Goal: Information Seeking & Learning: Learn about a topic

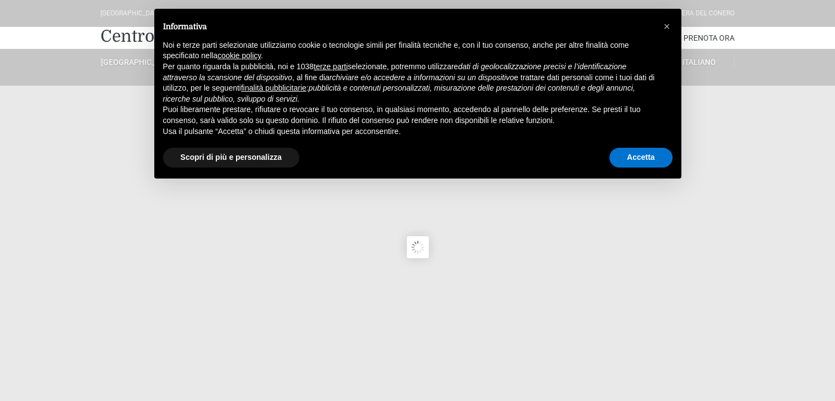
type input "[DATE]"
click at [665, 151] on button "Accetta" at bounding box center [640, 158] width 63 height 20
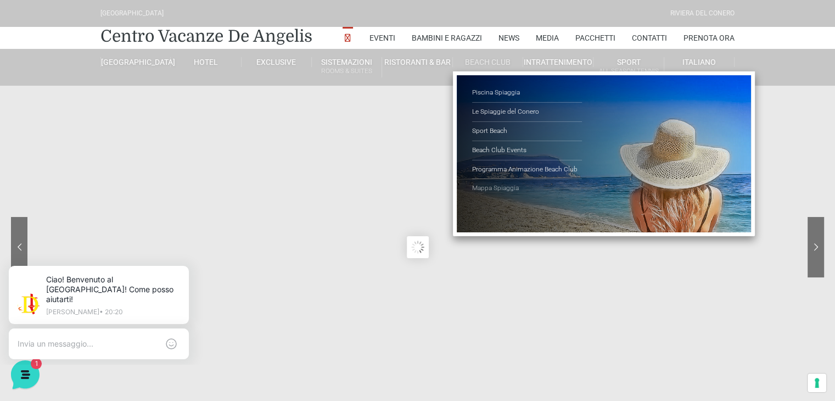
click at [496, 185] on link "Mappa Spiaggia" at bounding box center [527, 188] width 110 height 19
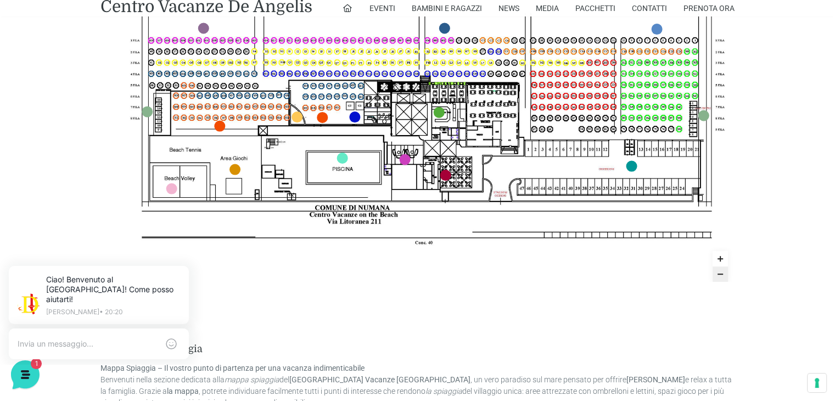
scroll to position [604, 0]
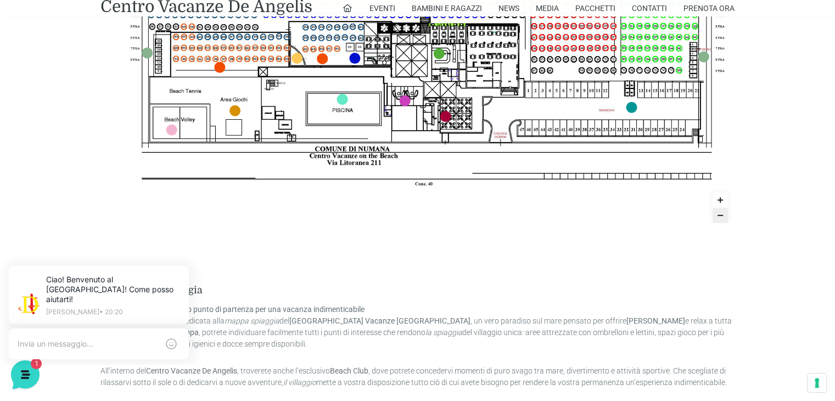
drag, startPoint x: 579, startPoint y: 198, endPoint x: 588, endPoint y: 117, distance: 80.7
click at [586, 110] on img at bounding box center [417, 44] width 635 height 357
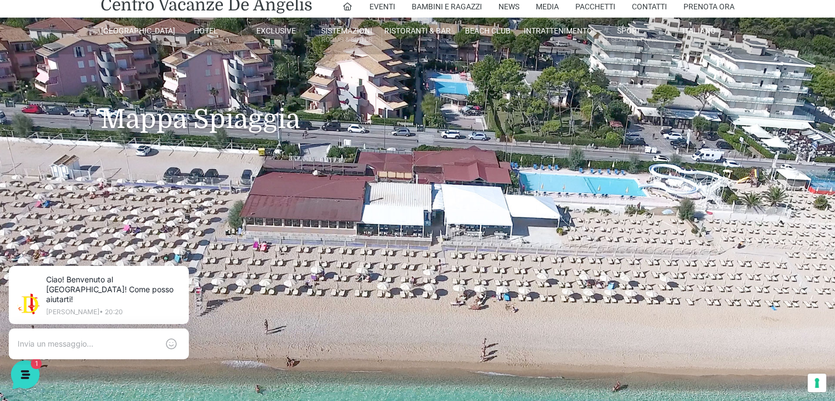
scroll to position [0, 0]
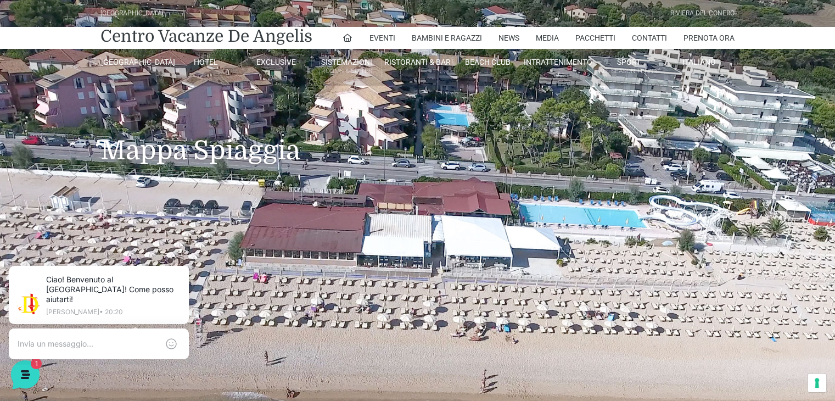
drag, startPoint x: 773, startPoint y: 189, endPoint x: 687, endPoint y: 191, distance: 86.2
click at [687, 191] on header "Villaggio Hotel Resort Riviera Del Conero Centro Vacanze De Angelis Eventi Miss…" at bounding box center [417, 219] width 835 height 439
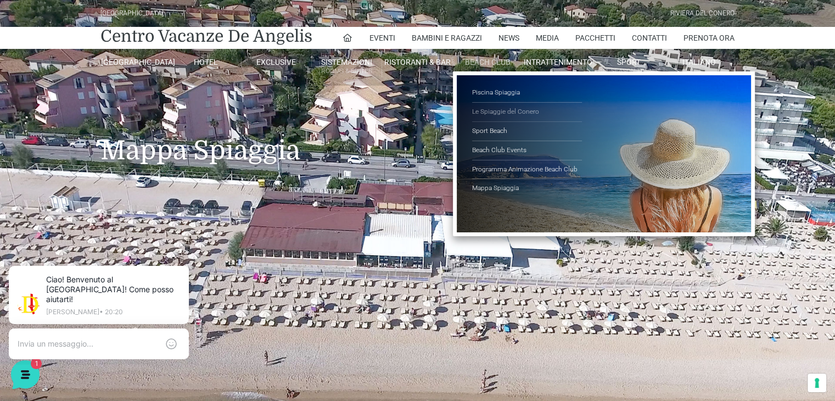
click at [488, 112] on link "Le Spiaggie del Conero" at bounding box center [527, 112] width 110 height 19
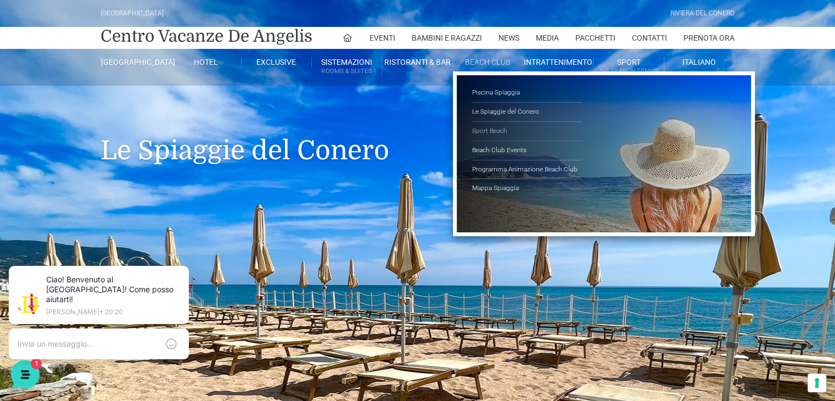
click at [492, 130] on link "Sport Beach" at bounding box center [527, 131] width 110 height 19
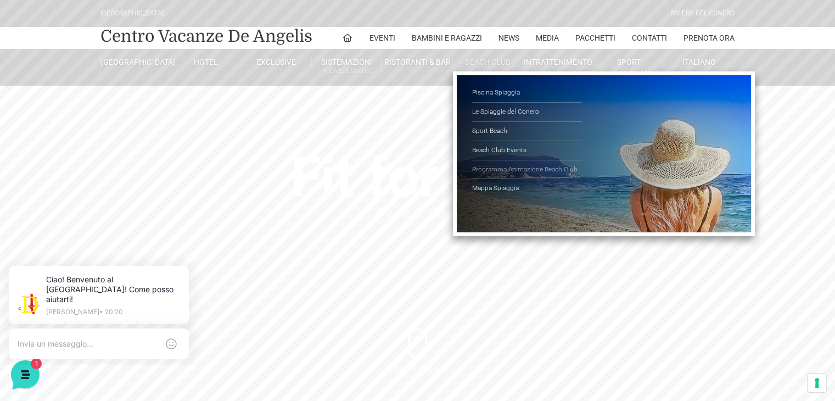
click at [488, 169] on link "Programma Animazione Beach Club" at bounding box center [527, 169] width 110 height 19
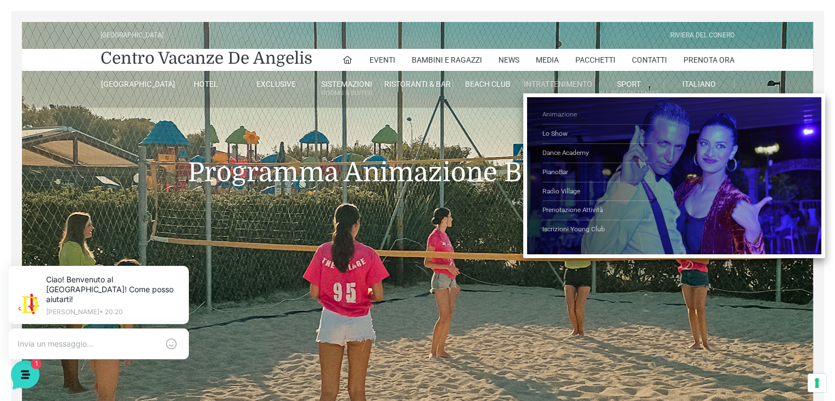
click at [559, 112] on link "Animazione" at bounding box center [597, 114] width 110 height 19
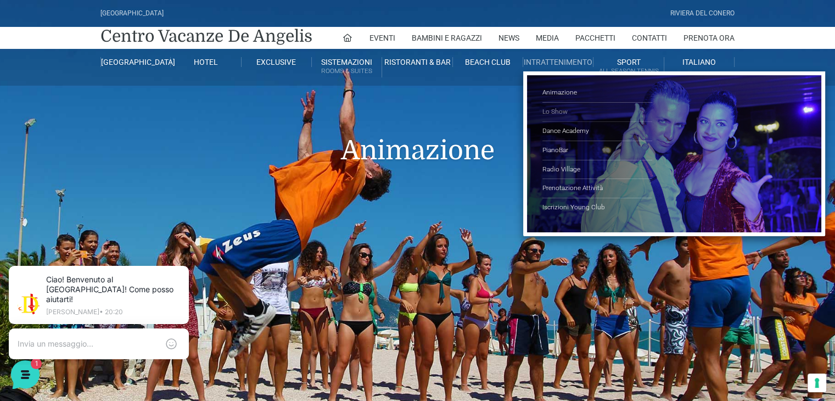
click at [549, 111] on link "Lo Show" at bounding box center [597, 112] width 110 height 19
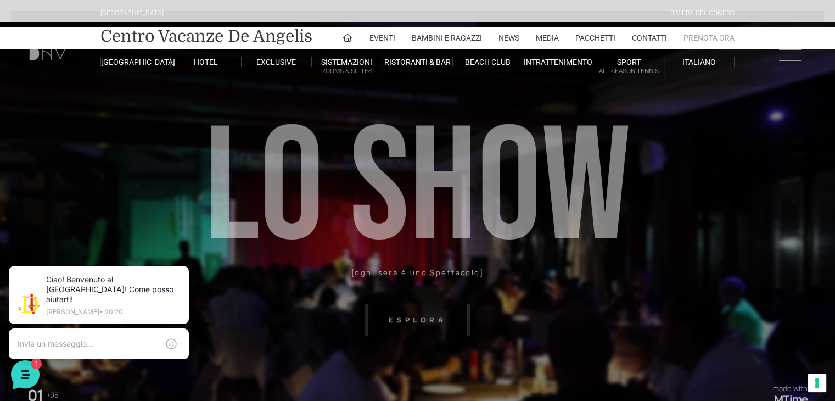
click at [705, 33] on link "Prenota Ora" at bounding box center [708, 38] width 51 height 22
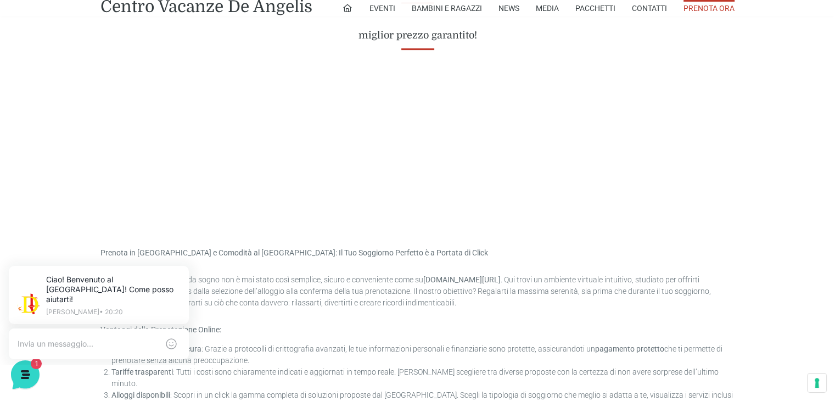
scroll to position [549, 0]
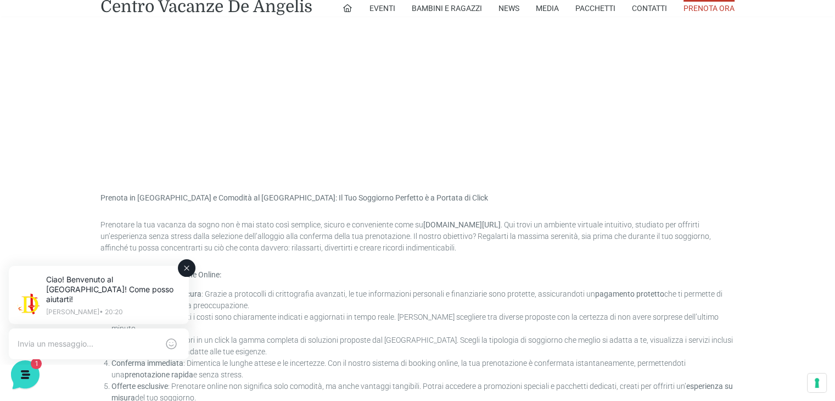
click at [187, 269] on icon at bounding box center [186, 268] width 4 height 4
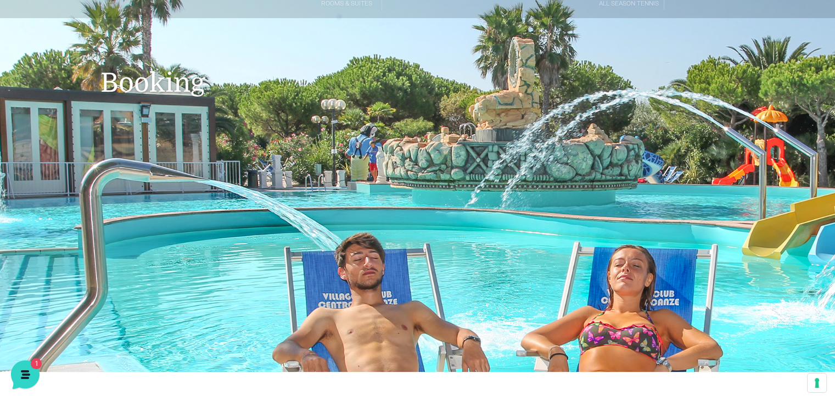
scroll to position [0, 0]
